Goal: Task Accomplishment & Management: Use online tool/utility

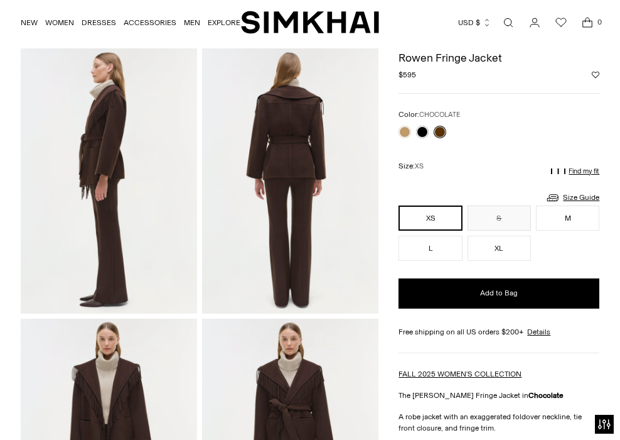
scroll to position [311, 0]
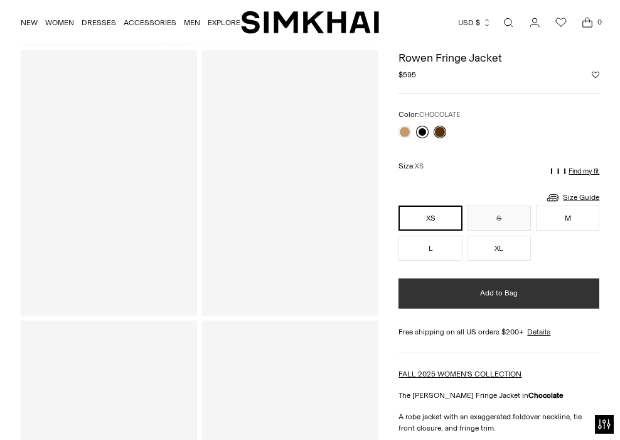
click at [408, 278] on button "Add to Bag" at bounding box center [499, 293] width 201 height 30
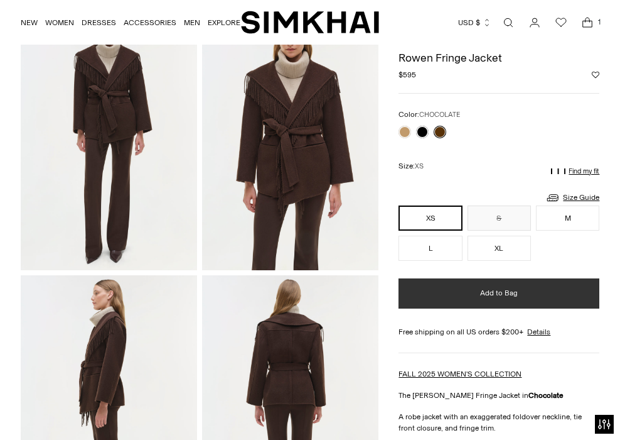
scroll to position [0, 0]
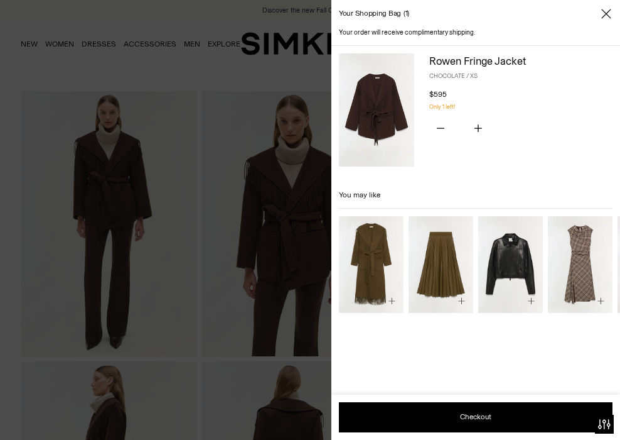
click at [255, 212] on div at bounding box center [310, 220] width 620 height 440
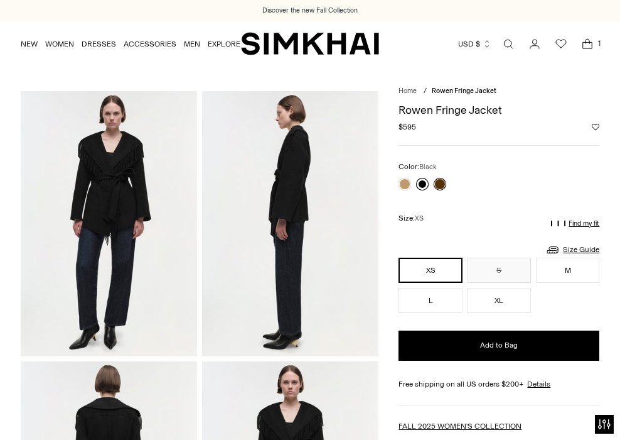
click at [408, 181] on link at bounding box center [422, 184] width 13 height 13
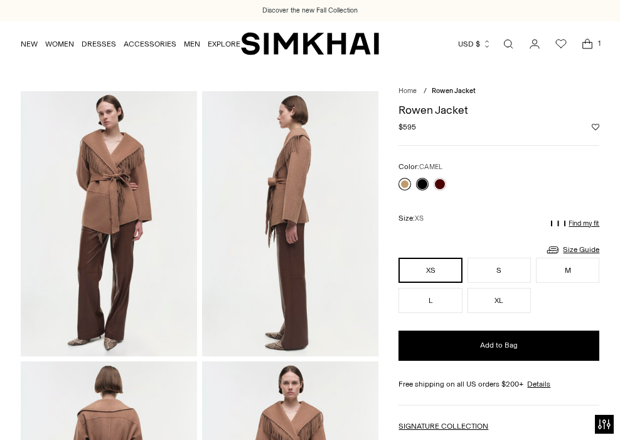
click at [404, 185] on link at bounding box center [405, 184] width 13 height 13
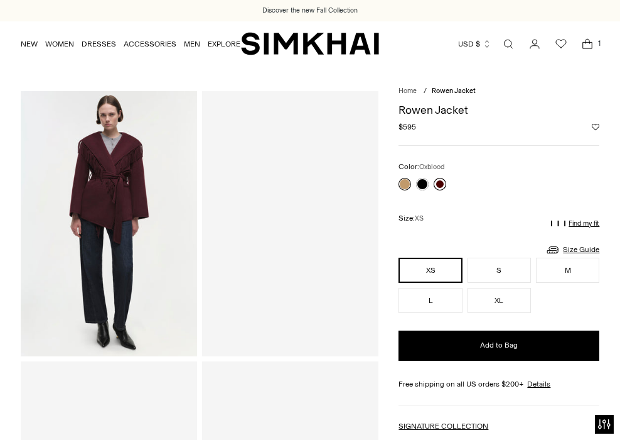
click at [441, 182] on link at bounding box center [440, 184] width 13 height 13
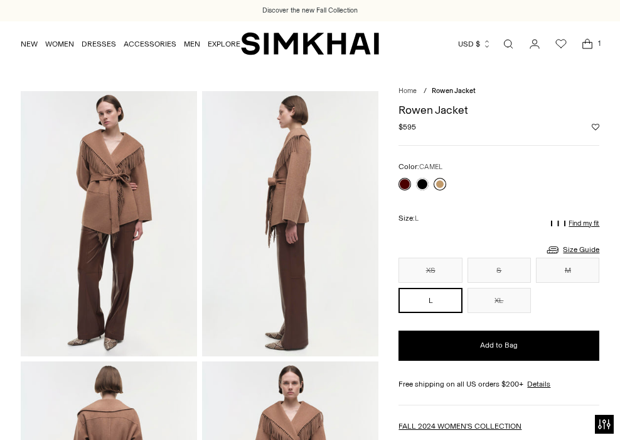
click at [444, 187] on link at bounding box center [440, 184] width 13 height 13
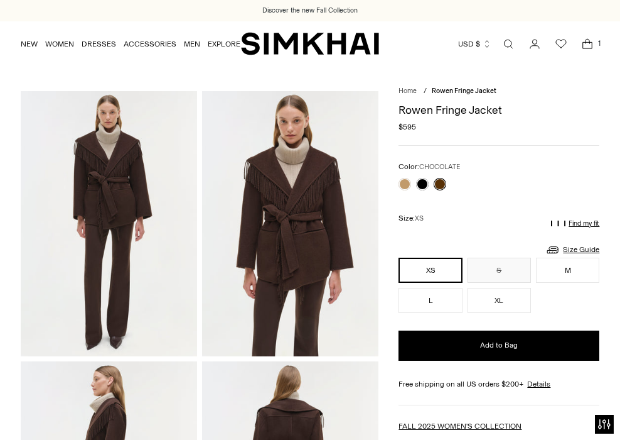
click at [573, 225] on p "Find my fit" at bounding box center [584, 224] width 31 height 8
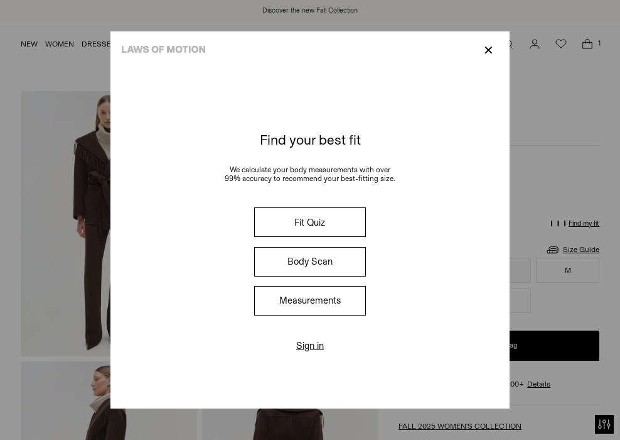
click at [320, 224] on button "Fit Quiz" at bounding box center [310, 222] width 112 height 30
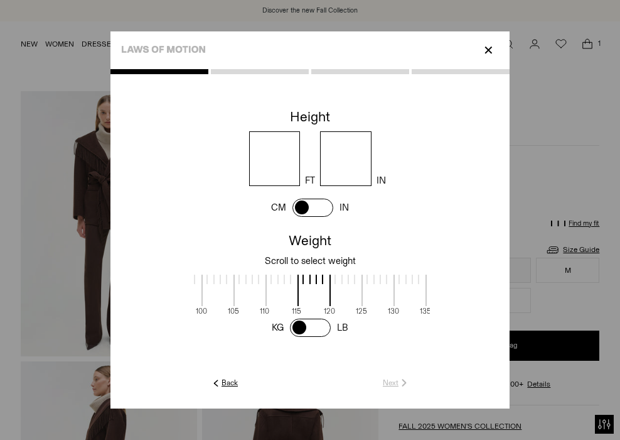
scroll to position [1, 273]
drag, startPoint x: 294, startPoint y: 296, endPoint x: 483, endPoint y: 280, distance: 189.7
click at [483, 280] on cc-weight at bounding box center [310, 284] width 399 height 111
drag, startPoint x: 303, startPoint y: 279, endPoint x: 366, endPoint y: 278, distance: 62.8
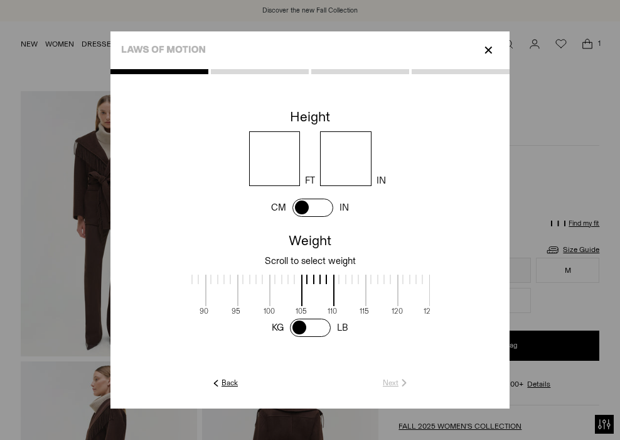
click at [366, 279] on label at bounding box center [382, 283] width 32 height 18
click at [284, 159] on input "number" at bounding box center [274, 158] width 51 height 55
type input "*"
click at [344, 155] on input "number" at bounding box center [345, 158] width 51 height 55
type input "*"
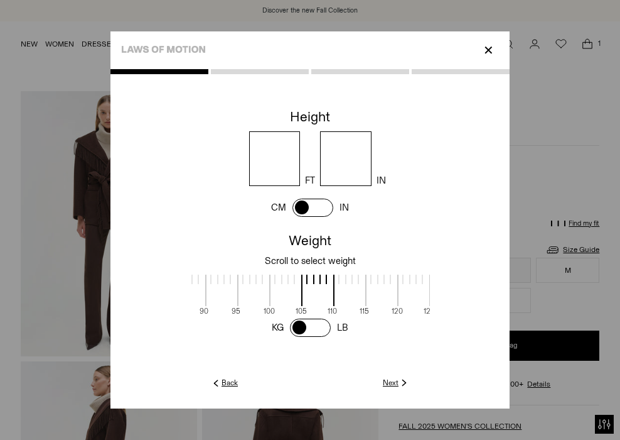
click at [401, 379] on img at bounding box center [404, 382] width 11 height 11
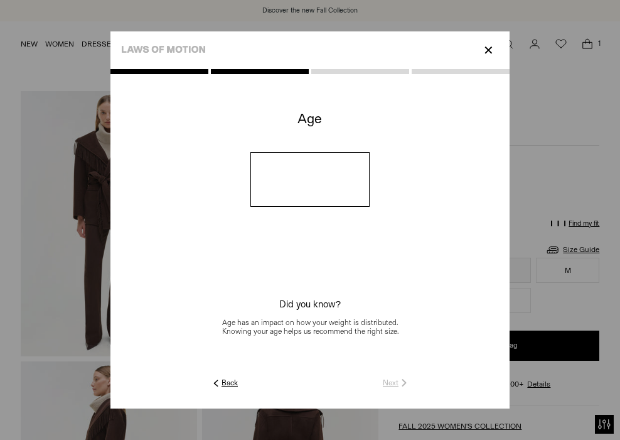
click at [338, 195] on input "number" at bounding box center [311, 179] width 120 height 55
type input "*"
type input "**"
click at [396, 382] on link "Next" at bounding box center [396, 382] width 27 height 11
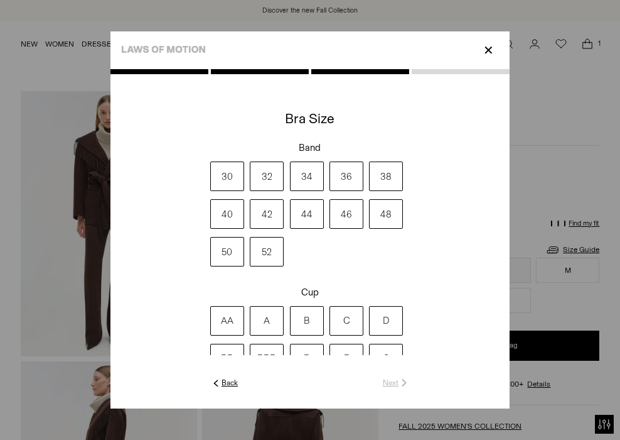
click at [276, 178] on label "32" at bounding box center [267, 176] width 34 height 30
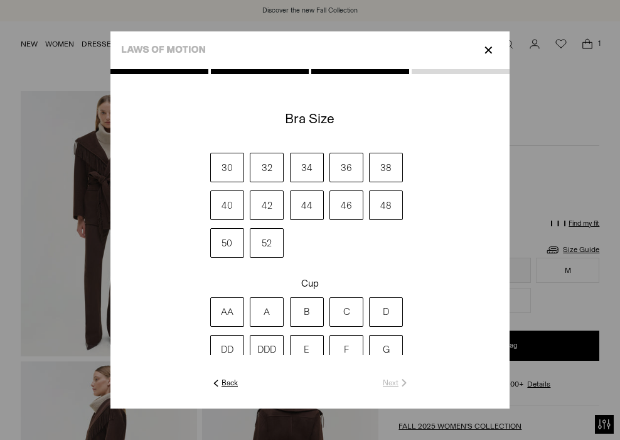
click at [310, 304] on label "B" at bounding box center [307, 312] width 34 height 30
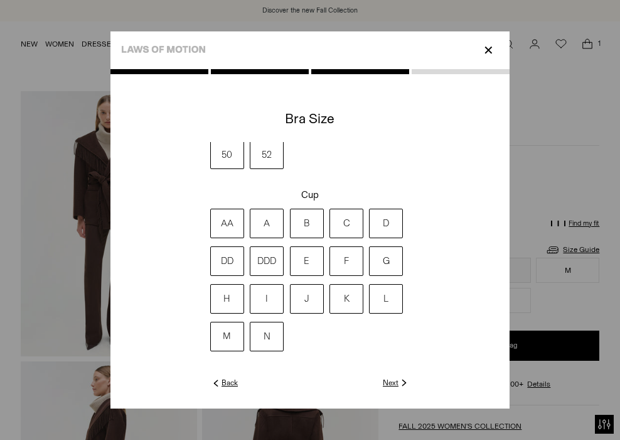
click at [394, 385] on link "Next" at bounding box center [396, 382] width 27 height 11
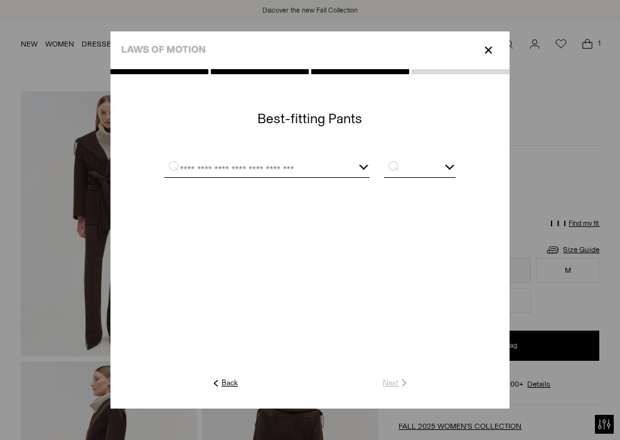
click at [366, 167] on div at bounding box center [267, 169] width 205 height 16
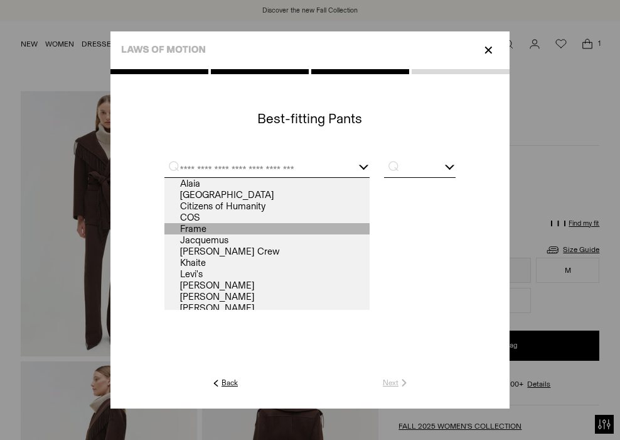
click at [325, 229] on link "Frame" at bounding box center [267, 228] width 205 height 11
type input "*****"
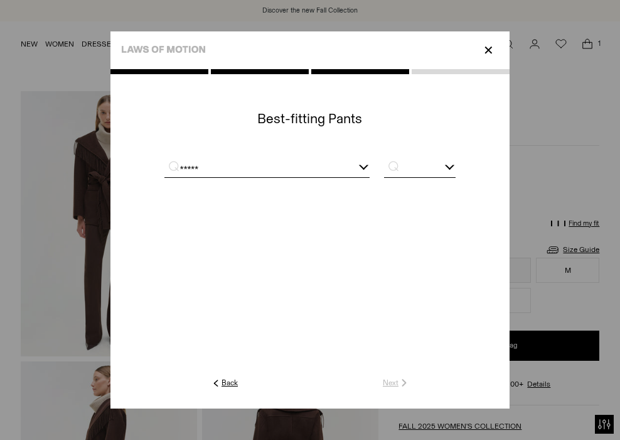
click at [436, 170] on input "text" at bounding box center [420, 169] width 72 height 16
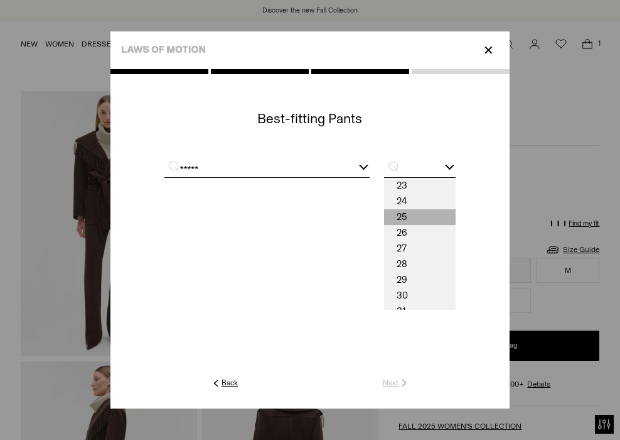
click at [423, 212] on span "25" at bounding box center [420, 217] width 72 height 16
type input "**"
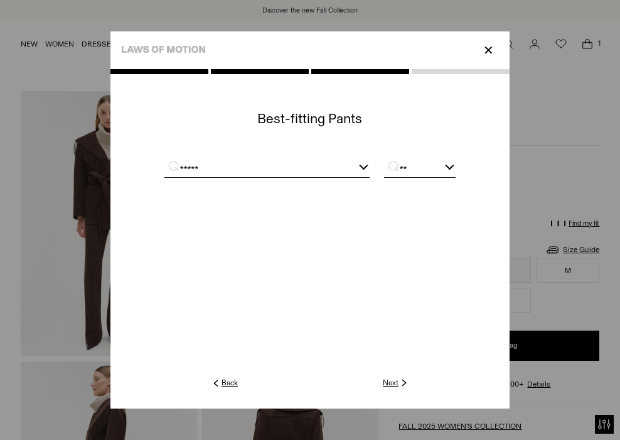
click at [364, 170] on div "*****" at bounding box center [267, 169] width 205 height 16
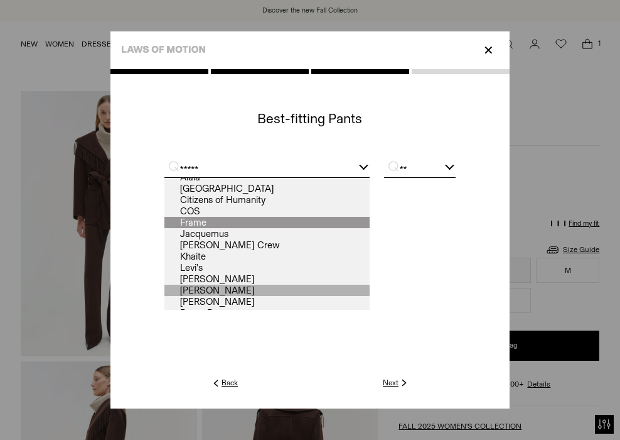
scroll to position [7, 0]
click at [396, 382] on link "Next" at bounding box center [396, 382] width 27 height 11
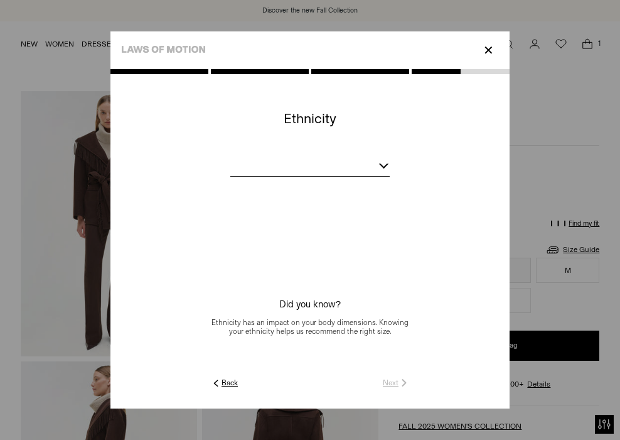
click at [381, 161] on div at bounding box center [384, 163] width 10 height 10
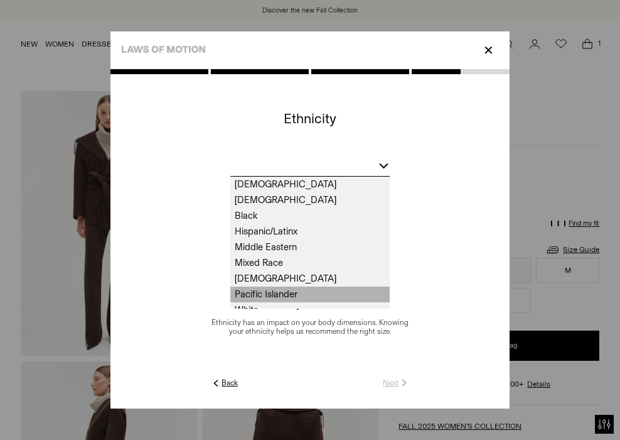
scroll to position [25, 0]
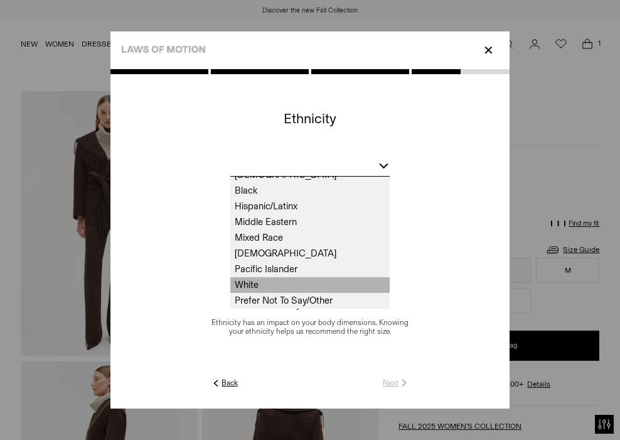
click at [305, 289] on span "White" at bounding box center [310, 285] width 160 height 16
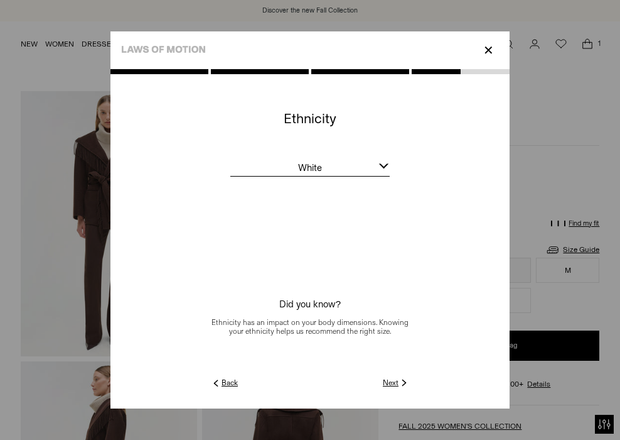
click at [396, 377] on link "Next" at bounding box center [396, 382] width 27 height 11
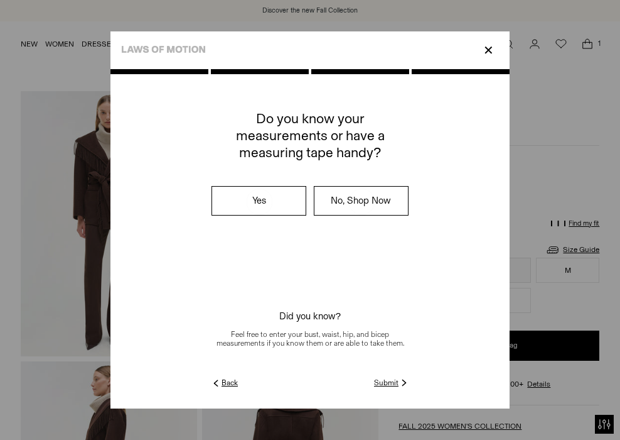
click at [396, 373] on bc-guided-choice at bounding box center [310, 240] width 399 height 271
click at [396, 382] on link "Submit" at bounding box center [392, 382] width 36 height 11
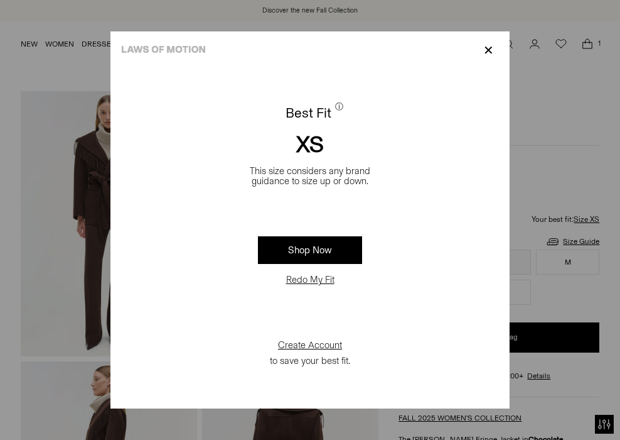
click at [494, 40] on p "✕" at bounding box center [488, 50] width 17 height 21
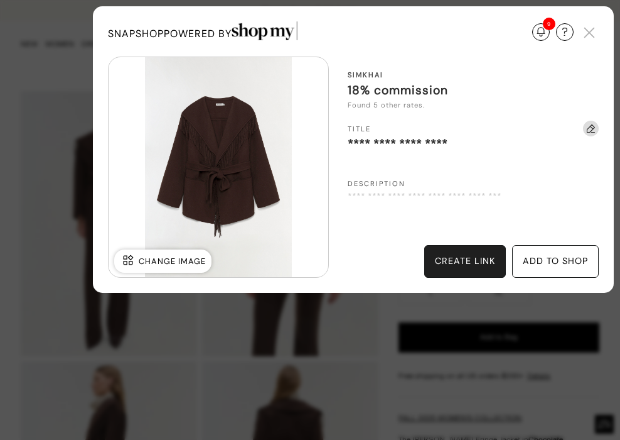
click at [475, 258] on div "create link" at bounding box center [465, 261] width 60 height 14
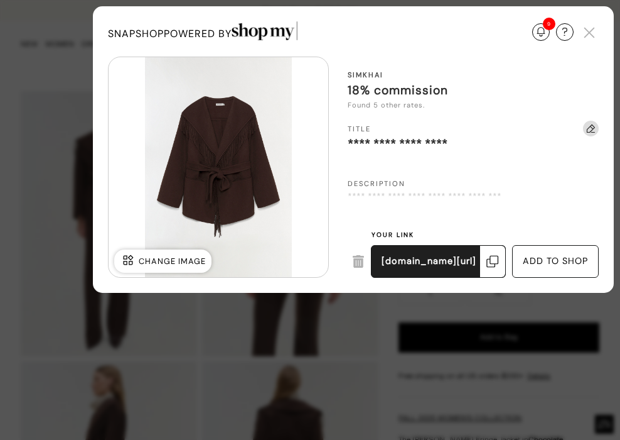
click at [494, 261] on img at bounding box center [493, 261] width 13 height 13
click at [489, 261] on img at bounding box center [493, 261] width 13 height 13
click at [386, 342] on div "Update Required We've detected that you are using an old version of SnapShop. I…" at bounding box center [310, 220] width 620 height 440
